Goal: Information Seeking & Learning: Check status

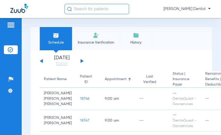
click at [106, 14] on div "[PERSON_NAME] Dental" at bounding box center [110, 9] width 221 height 18
click at [106, 12] on input "text" at bounding box center [97, 9] width 65 height 10
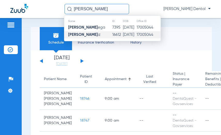
type input "[PERSON_NAME]"
click at [89, 35] on span "[PERSON_NAME] iz" at bounding box center [84, 35] width 32 height 4
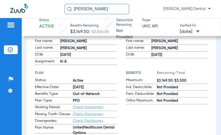
scroll to position [77, 0]
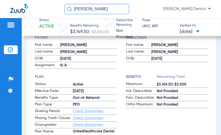
drag, startPoint x: 156, startPoint y: 87, endPoint x: 170, endPoint y: 87, distance: 13.7
click at [170, 87] on span "$3,149.50/$3,500" at bounding box center [182, 84] width 51 height 5
copy span "3,149.50"
